Goal: Information Seeking & Learning: Understand process/instructions

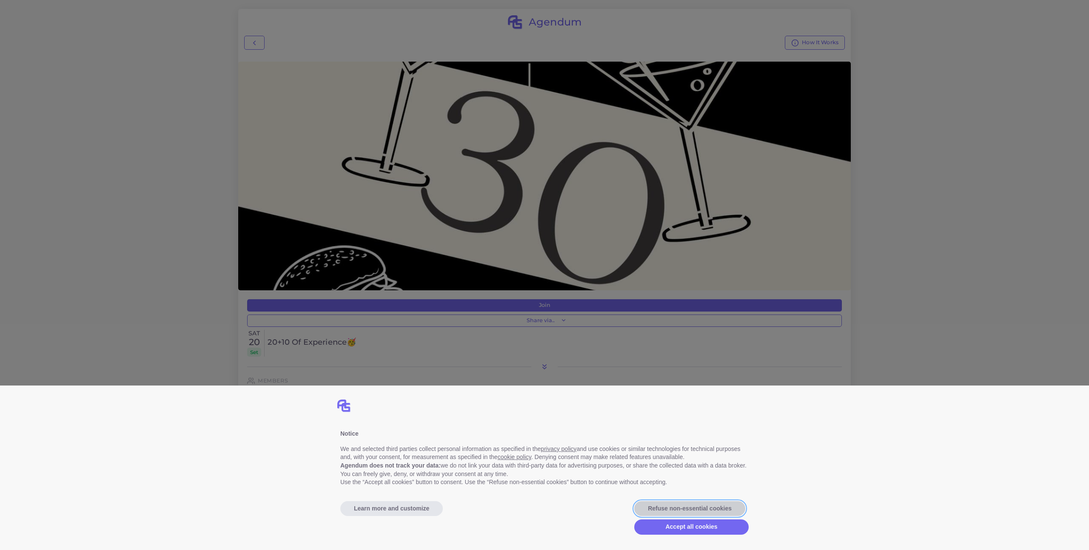
click at [684, 507] on button "Refuse non-essential cookies" at bounding box center [689, 508] width 111 height 15
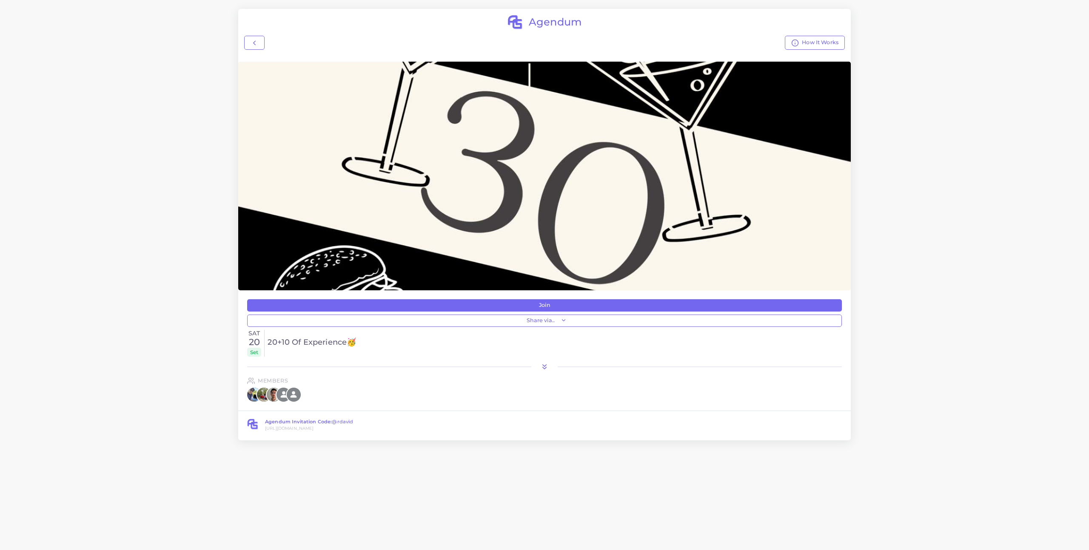
click at [545, 364] on icon at bounding box center [544, 367] width 9 height 9
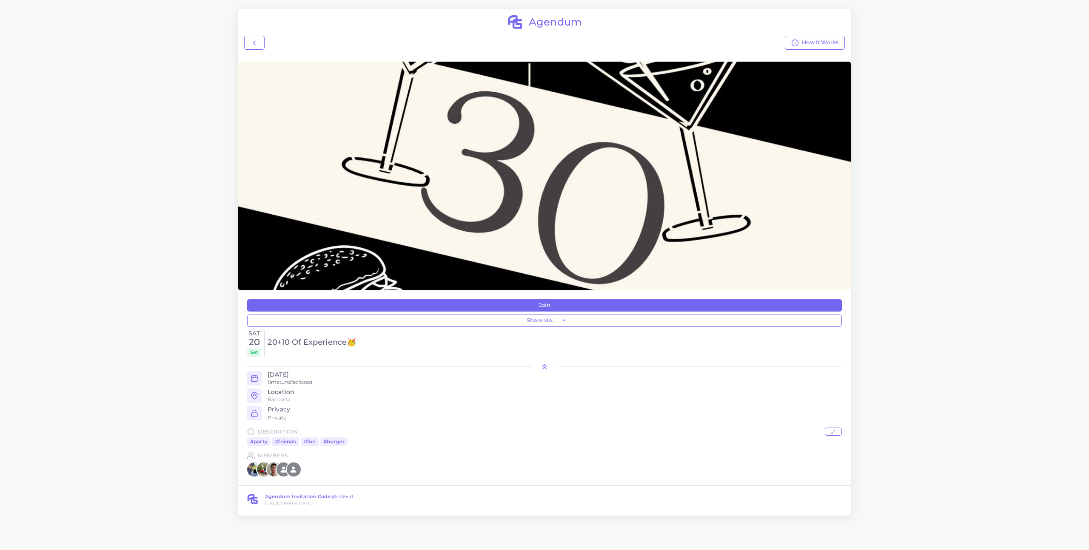
click at [547, 366] on icon at bounding box center [544, 367] width 9 height 9
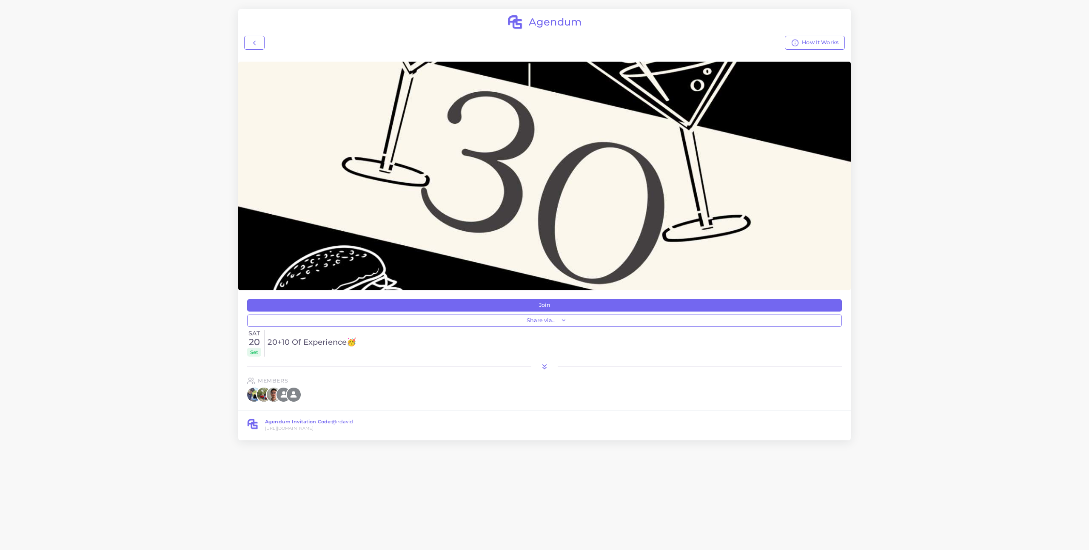
click at [547, 366] on icon at bounding box center [544, 367] width 9 height 9
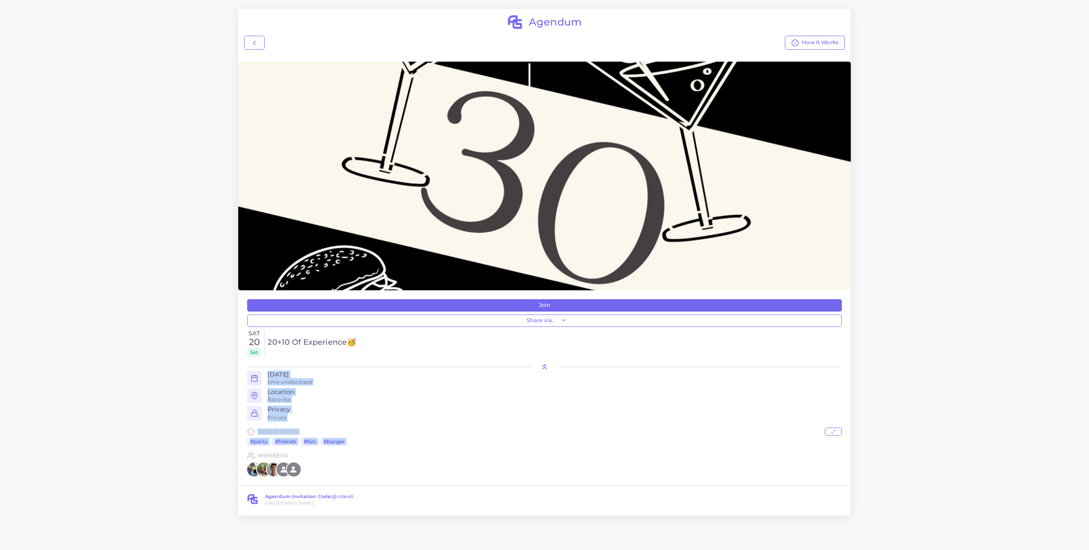
click at [476, 384] on div "[DATE] time: undisclosed" at bounding box center [555, 378] width 574 height 14
click at [545, 368] on icon at bounding box center [544, 367] width 9 height 9
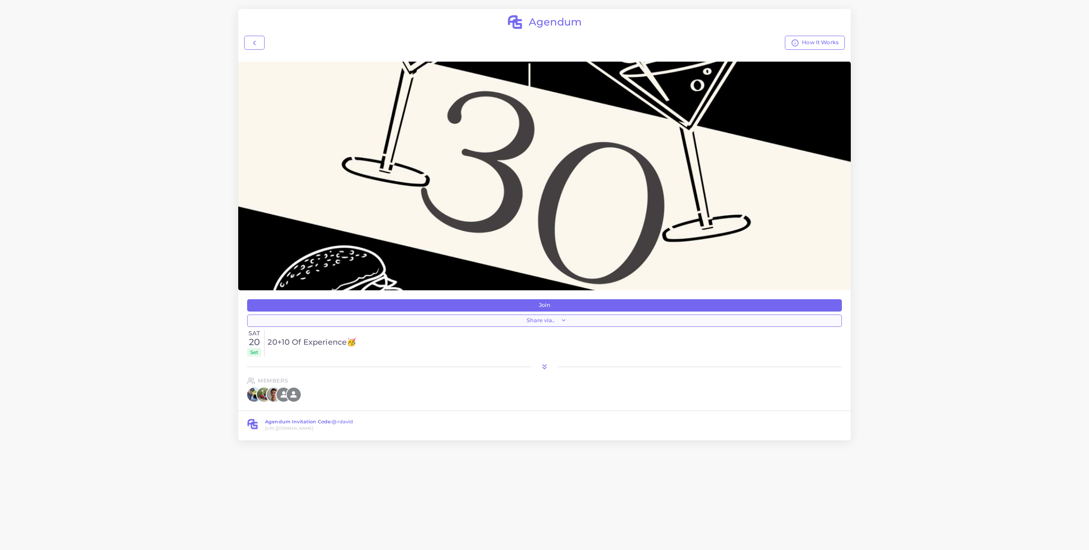
click at [565, 324] on button "Share via.." at bounding box center [544, 321] width 595 height 12
drag, startPoint x: 925, startPoint y: 273, endPoint x: 883, endPoint y: 279, distance: 42.4
click at [925, 273] on div "Hold To Refresh.. Agendum How It Works Join Share via.. LinkedIn Instagram Sat …" at bounding box center [544, 275] width 1089 height 550
click at [884, 265] on div "Hold To Refresh.. Agendum How It Works Join Share via.. LinkedIn Instagram Sat …" at bounding box center [544, 275] width 1089 height 550
